Goal: Communication & Community: Answer question/provide support

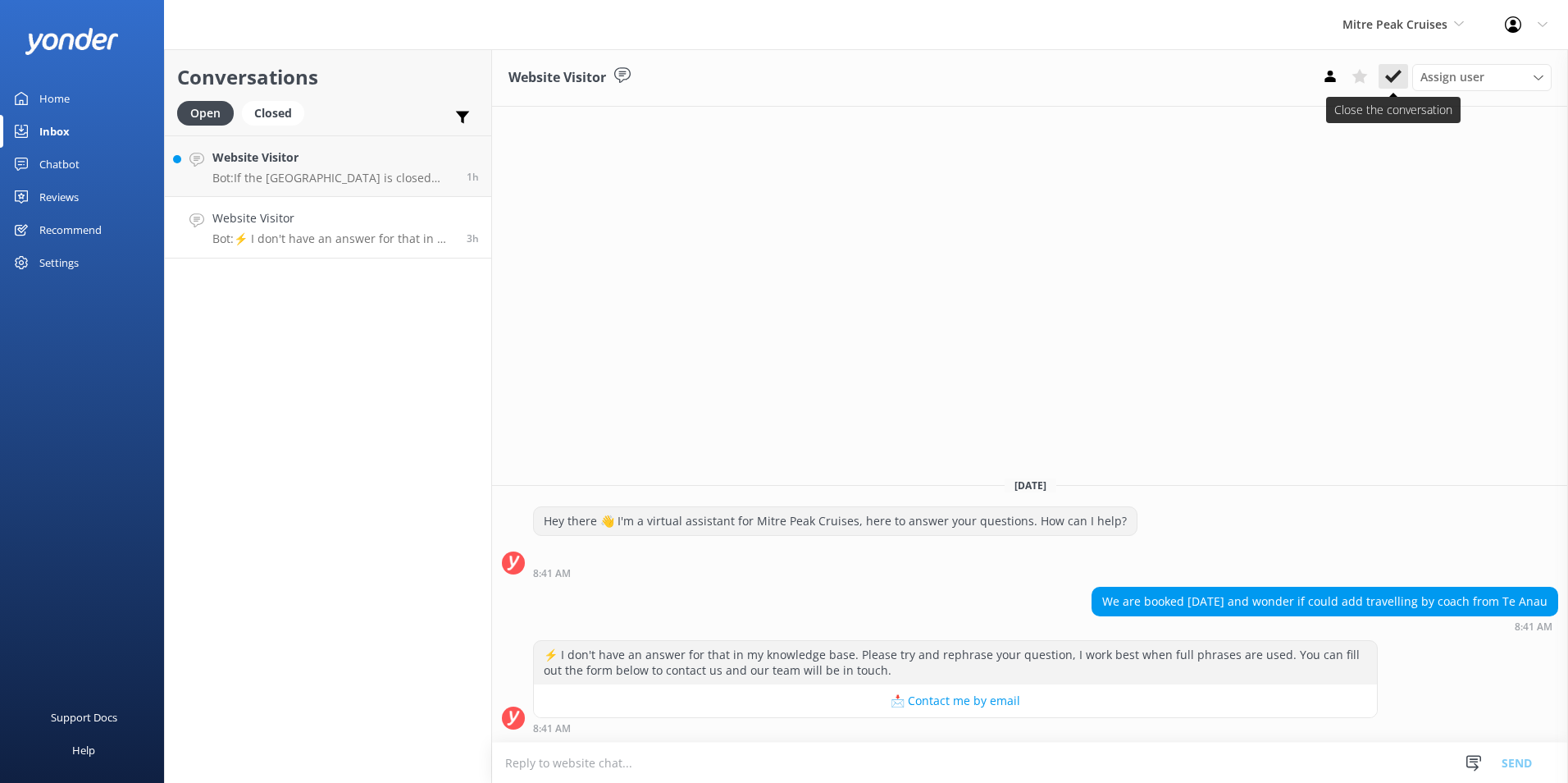
click at [1392, 73] on icon at bounding box center [1393, 76] width 16 height 16
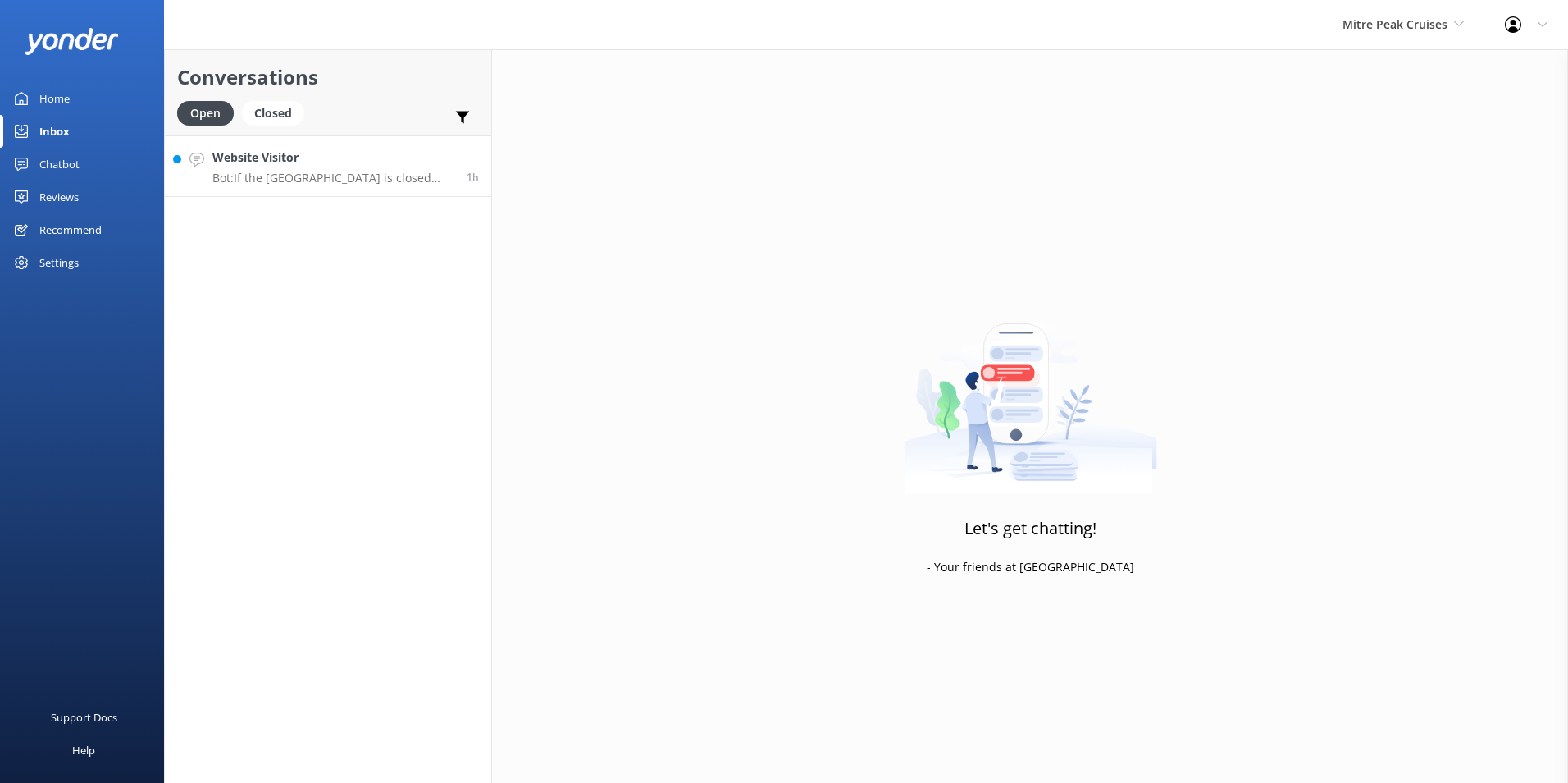
click at [375, 153] on h4 "Website Visitor" at bounding box center [332, 157] width 242 height 18
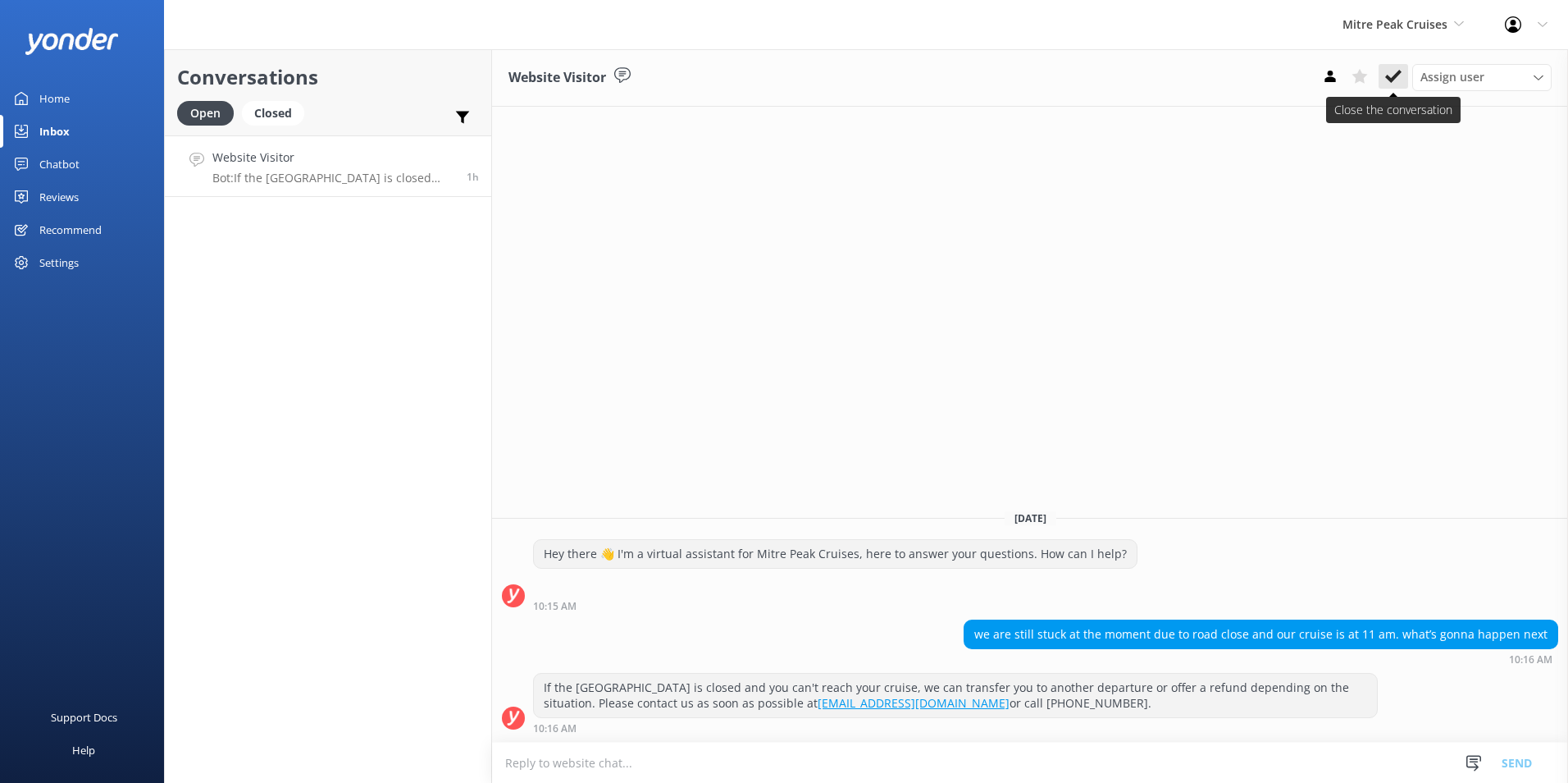
click at [1400, 72] on use at bounding box center [1393, 76] width 16 height 14
